Goal: Browse casually

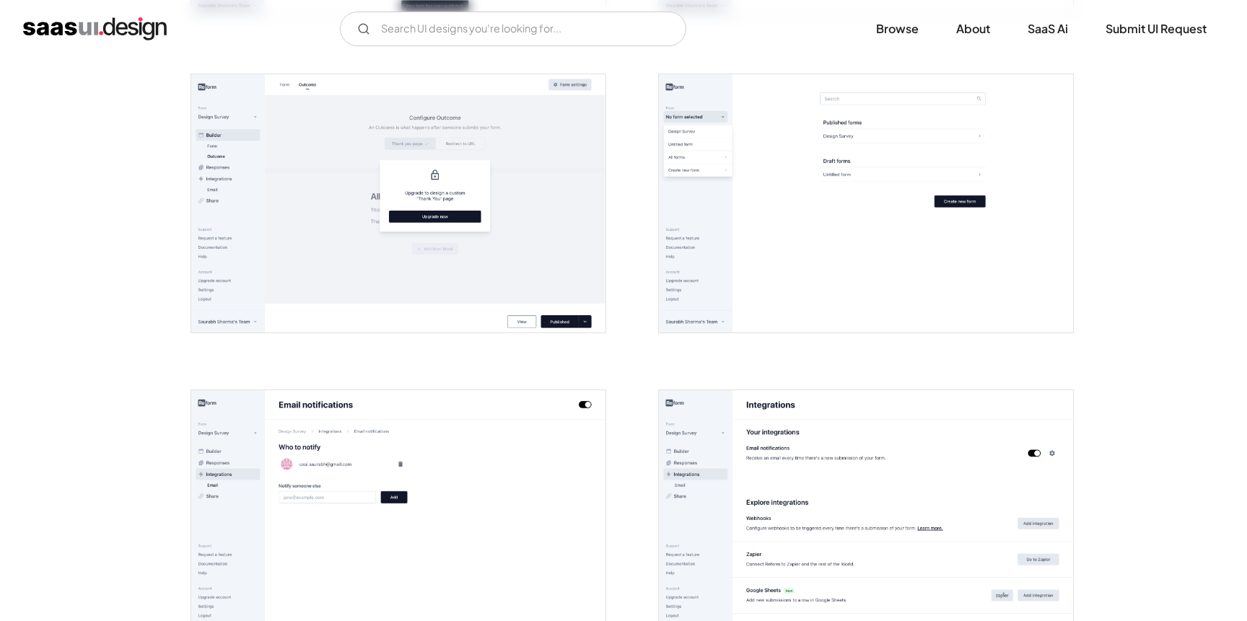
scroll to position [2284, 0]
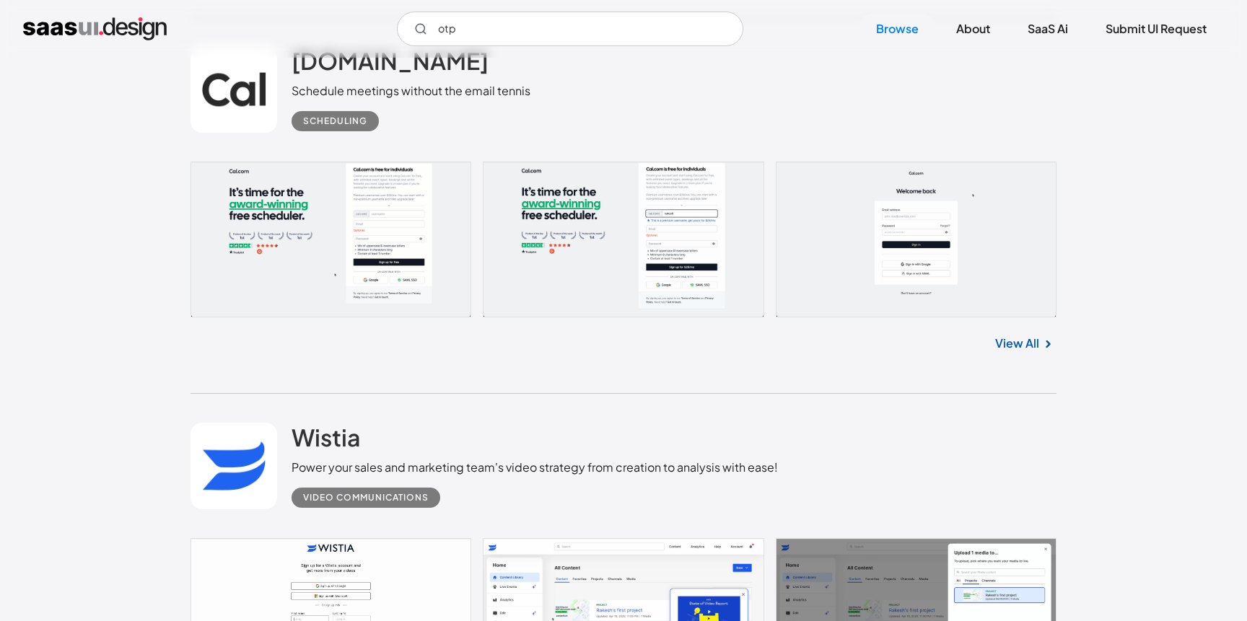
scroll to position [15259, 0]
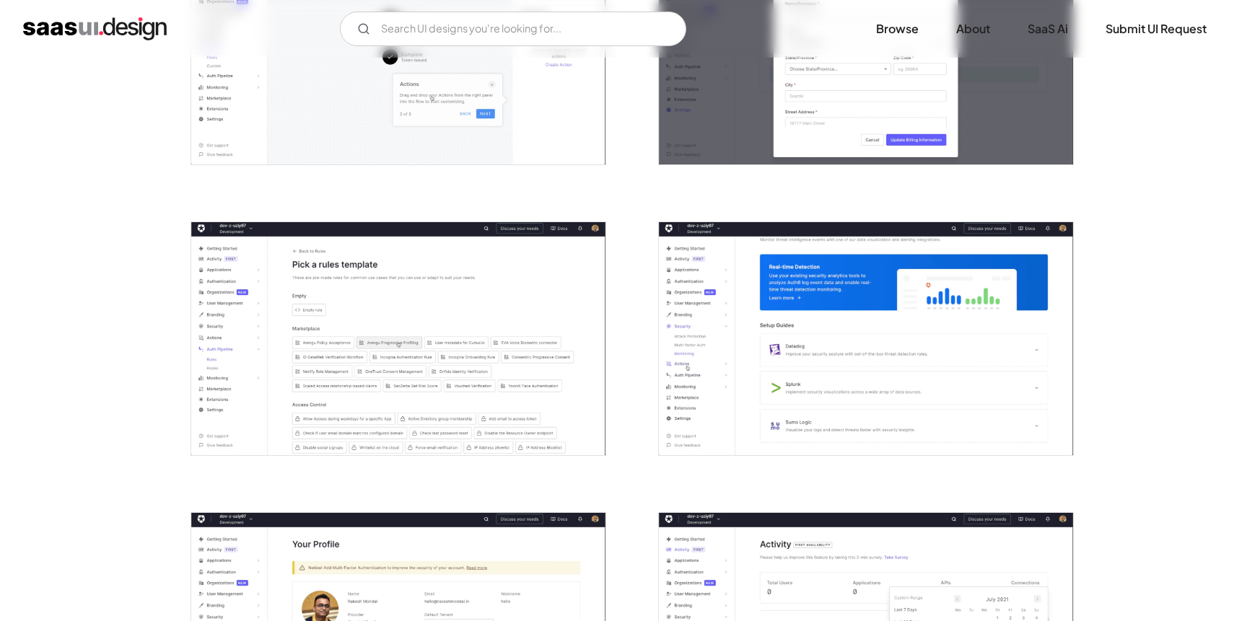
scroll to position [713, 0]
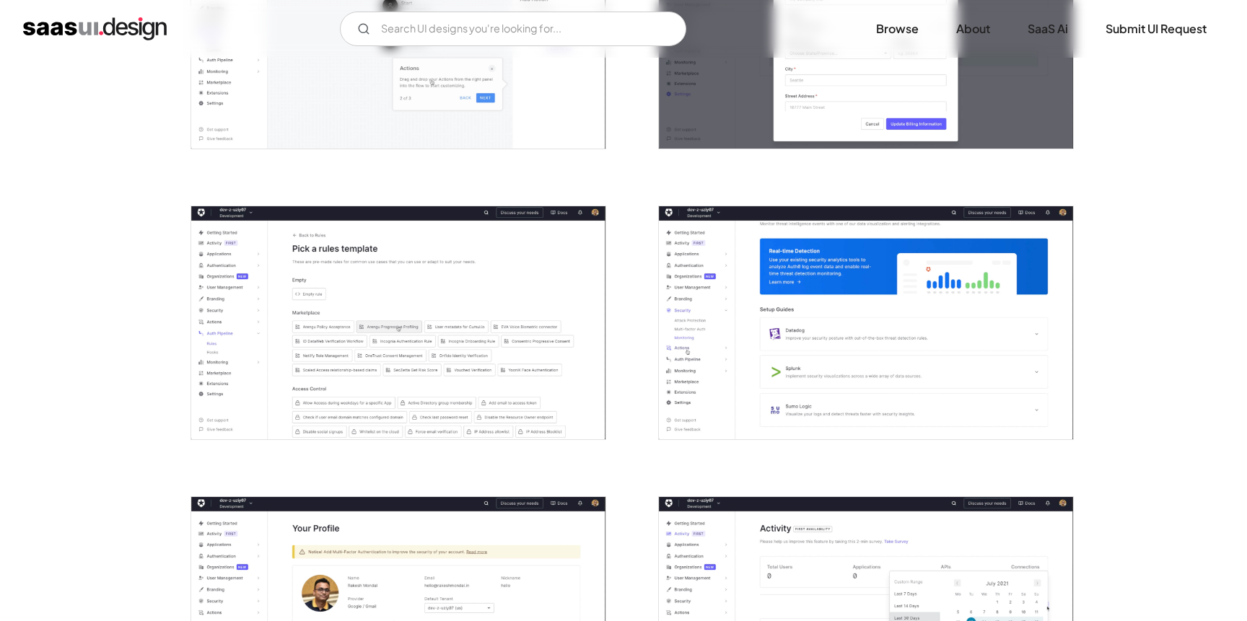
click at [484, 308] on img "open lightbox" at bounding box center [398, 322] width 414 height 233
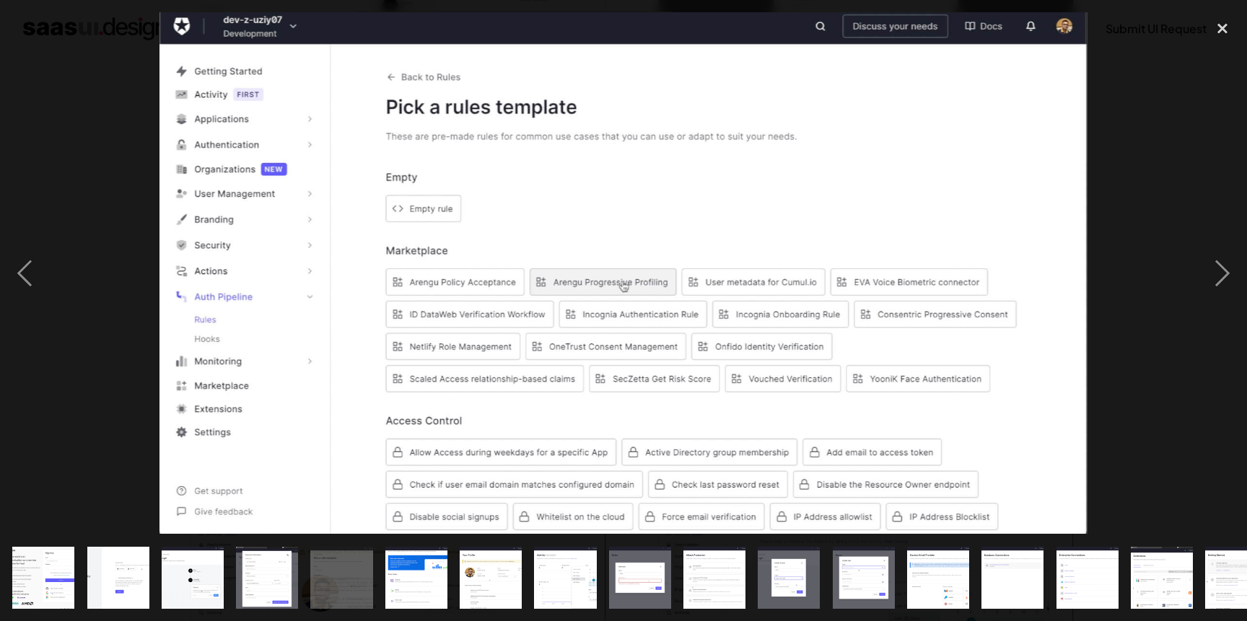
click at [122, 165] on div at bounding box center [623, 273] width 1247 height 522
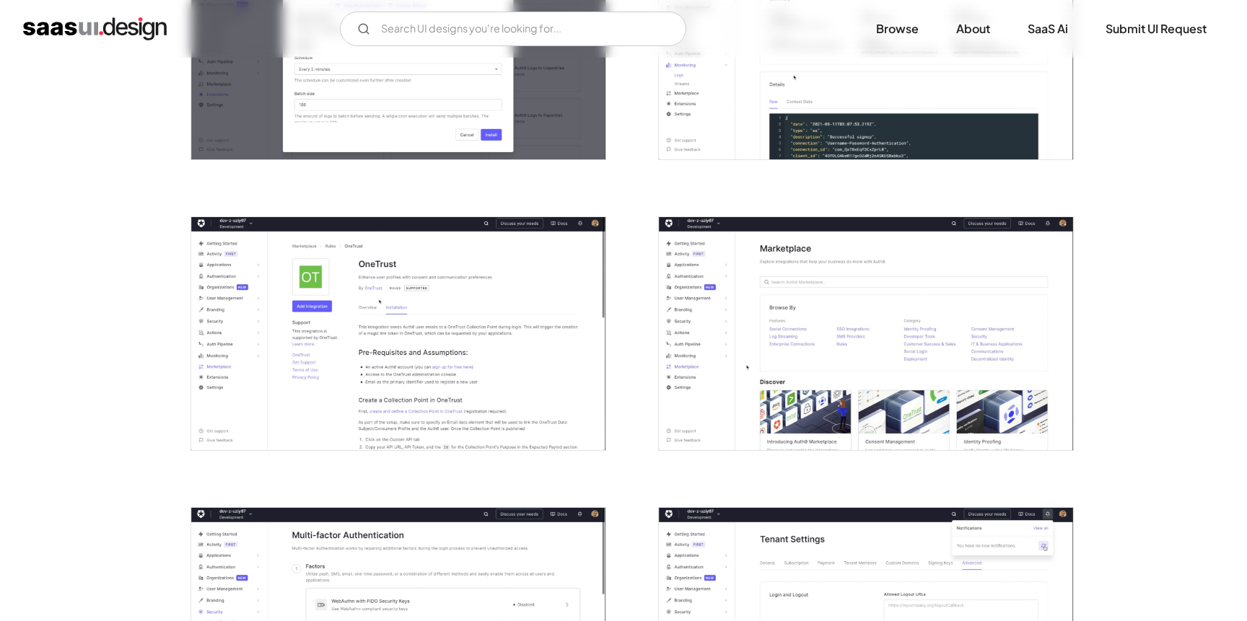
scroll to position [3164, 0]
